Goal: Information Seeking & Learning: Learn about a topic

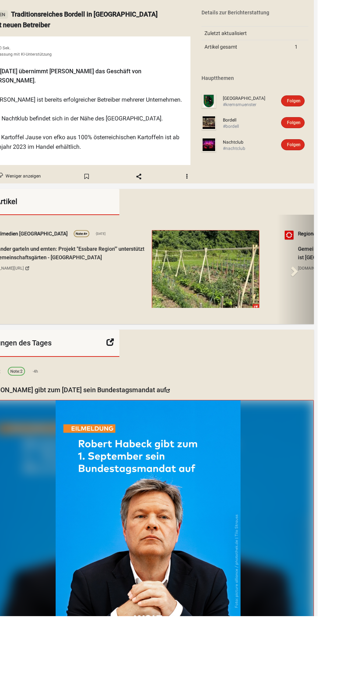
scroll to position [0, 4]
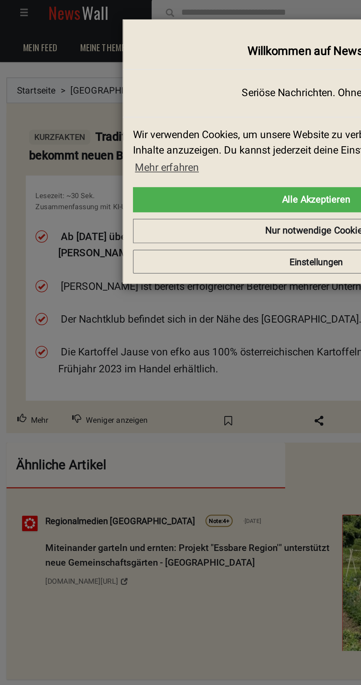
click at [121, 261] on div "× Willkommen auf NewsWall Seriöse Nachrichten. Ohne Lärm. Wir verwenden Cookies…" at bounding box center [181, 343] width 350 height 674
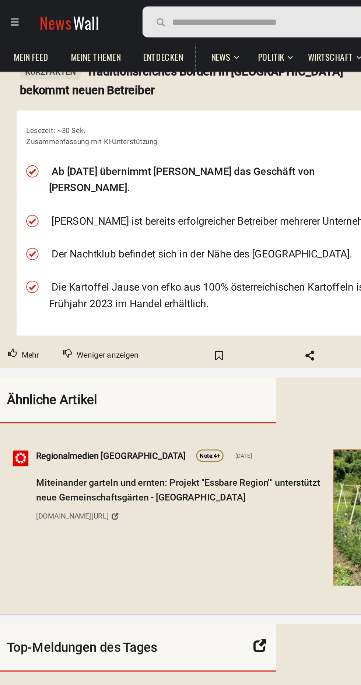
scroll to position [42, 0]
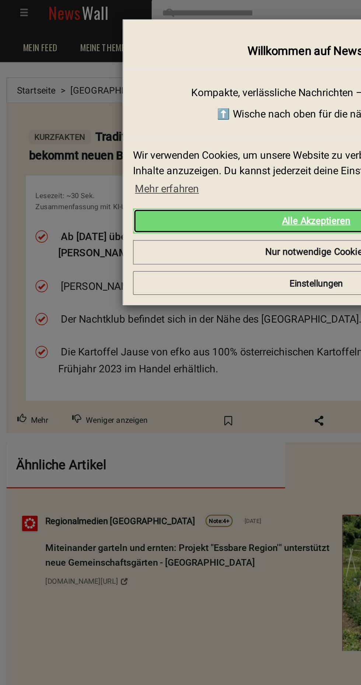
click at [194, 124] on link "Alle Akzeptieren" at bounding box center [180, 131] width 209 height 15
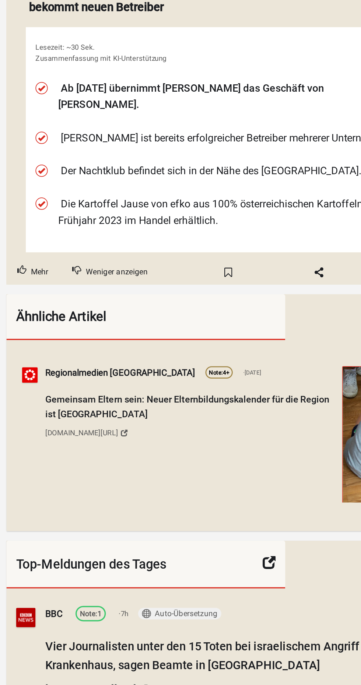
click at [172, 184] on li "Der Nachtklub befindet sich in der Nähe des [GEOGRAPHIC_DATA]." at bounding box center [130, 188] width 195 height 10
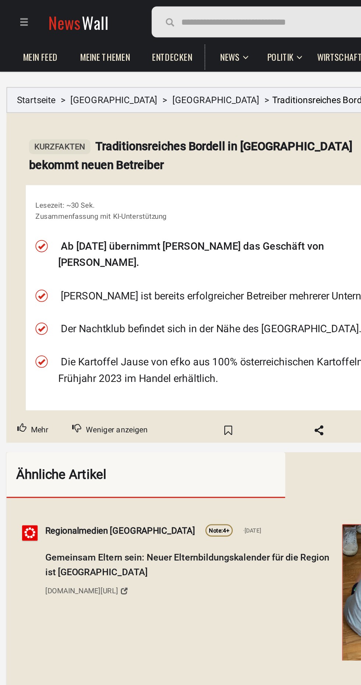
click at [178, 85] on details "Kurzfakten Traditionsreiches Bordell in Kremsmünster bekommt neuen Betreiber Le…" at bounding box center [121, 154] width 225 height 162
click at [159, 84] on details "Kurzfakten Traditionsreiches Bordell in Kremsmünster bekommt neuen Betreiber Le…" at bounding box center [121, 154] width 225 height 162
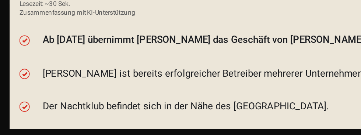
click at [0, 0] on span "Traditionsreiches Bordell in [GEOGRAPHIC_DATA] bekommt neuen Betreiber" at bounding box center [0, 0] width 0 height 0
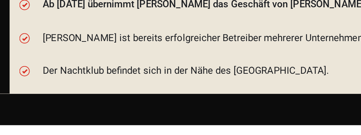
scroll to position [180, 0]
